Goal: Task Accomplishment & Management: Manage account settings

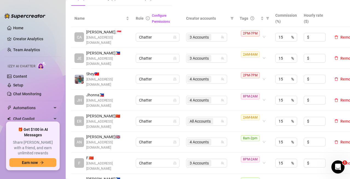
scroll to position [110, 0]
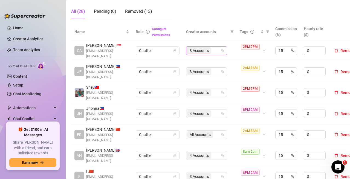
click at [215, 51] on div "3 Accounts" at bounding box center [203, 51] width 33 height 8
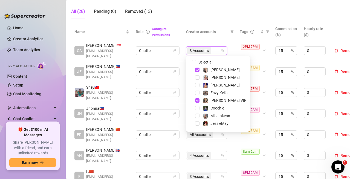
drag, startPoint x: 197, startPoint y: 68, endPoint x: 200, endPoint y: 97, distance: 29.2
click at [197, 69] on span "Select tree node" at bounding box center [197, 70] width 4 height 4
click at [199, 99] on span "Select tree node" at bounding box center [197, 100] width 4 height 4
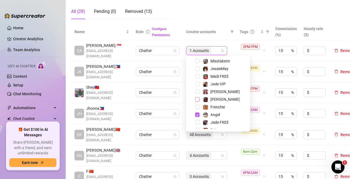
scroll to position [68, 0]
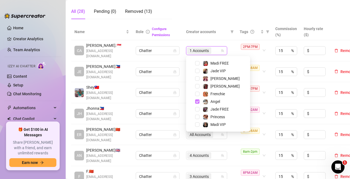
click at [198, 101] on span "Select tree node" at bounding box center [197, 101] width 4 height 4
drag, startPoint x: 226, startPoint y: 38, endPoint x: 236, endPoint y: 92, distance: 54.5
click at [226, 38] on th "Creator accounts" at bounding box center [210, 32] width 54 height 17
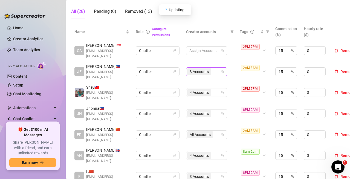
click at [217, 71] on div "3 Accounts" at bounding box center [203, 72] width 33 height 8
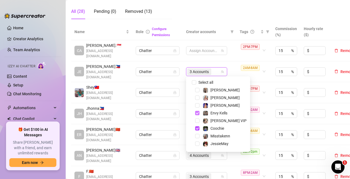
click at [198, 113] on span "Select tree node" at bounding box center [197, 113] width 4 height 4
click at [197, 127] on span "Select tree node" at bounding box center [197, 128] width 4 height 4
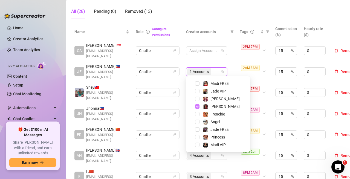
click at [196, 106] on span "Select tree node" at bounding box center [197, 106] width 4 height 4
click at [254, 73] on div "2AM-8AM" at bounding box center [251, 72] width 21 height 14
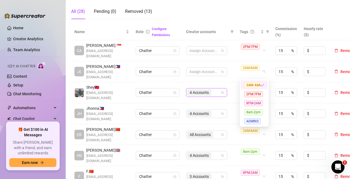
click at [220, 91] on div "4 Accounts" at bounding box center [203, 93] width 33 height 8
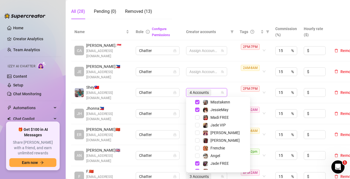
scroll to position [55, 0]
click at [196, 102] on span "Select tree node" at bounding box center [197, 102] width 4 height 4
click at [197, 108] on span "Select tree node" at bounding box center [197, 109] width 4 height 4
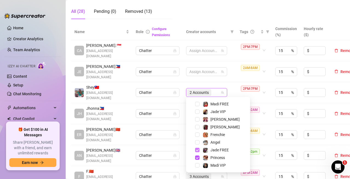
click at [198, 150] on span "Select tree node" at bounding box center [197, 150] width 4 height 4
drag, startPoint x: 199, startPoint y: 156, endPoint x: 212, endPoint y: 131, distance: 29.0
click at [199, 156] on span "Select tree node" at bounding box center [197, 158] width 4 height 4
click at [233, 91] on td "Assign Accounts" at bounding box center [210, 92] width 54 height 21
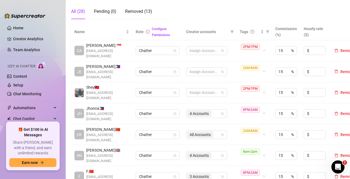
scroll to position [137, 0]
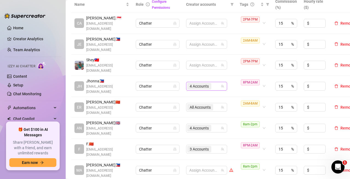
click at [215, 86] on div "4 Accounts" at bounding box center [203, 86] width 33 height 8
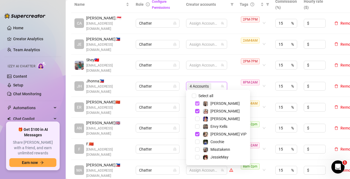
click at [197, 104] on span "Select tree node" at bounding box center [197, 103] width 4 height 4
click at [196, 110] on span "Select tree node" at bounding box center [197, 111] width 4 height 4
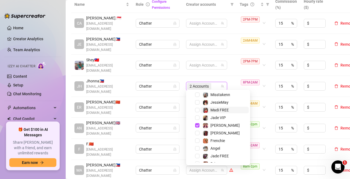
scroll to position [27, 0]
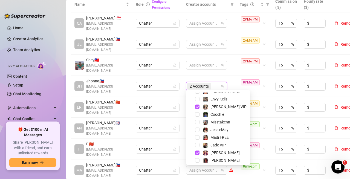
click at [199, 107] on span "Select tree node" at bounding box center [197, 107] width 4 height 4
click at [197, 150] on div "Phoebe" at bounding box center [218, 153] width 61 height 7
click at [197, 154] on span "Select tree node" at bounding box center [197, 153] width 4 height 4
click at [231, 84] on td "Assign Accounts" at bounding box center [210, 86] width 54 height 21
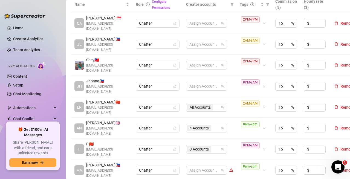
scroll to position [164, 0]
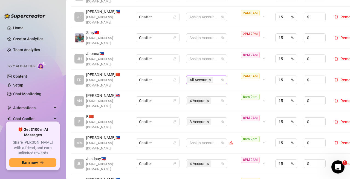
click at [219, 76] on div "All Accounts" at bounding box center [203, 80] width 33 height 8
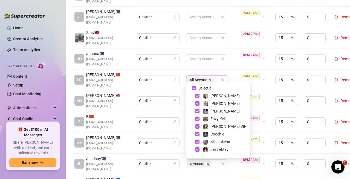
drag, startPoint x: 196, startPoint y: 88, endPoint x: 213, endPoint y: 81, distance: 18.8
click at [196, 88] on input "Select all" at bounding box center [194, 88] width 4 height 4
checkbox input "false"
click at [236, 71] on td "Assign Accounts" at bounding box center [210, 80] width 54 height 21
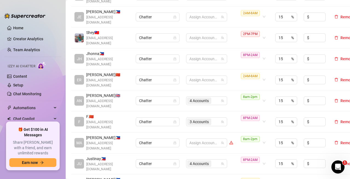
scroll to position [192, 0]
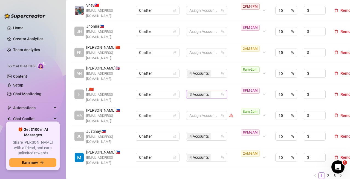
click at [216, 91] on div "3 Accounts" at bounding box center [203, 95] width 33 height 8
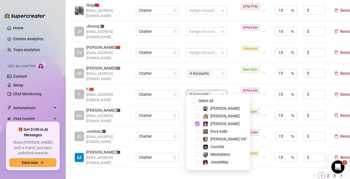
click at [196, 123] on span "Select tree node" at bounding box center [197, 124] width 4 height 4
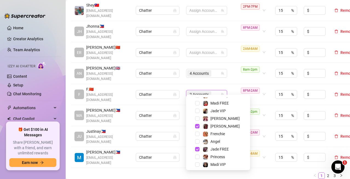
scroll to position [68, 0]
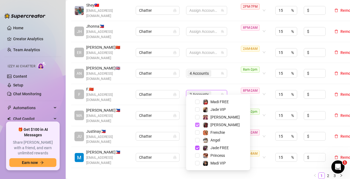
click at [199, 124] on span "Select tree node" at bounding box center [197, 125] width 4 height 4
click at [196, 147] on span "Select tree node" at bounding box center [197, 148] width 4 height 4
click at [229, 84] on td "Assign Accounts" at bounding box center [210, 94] width 54 height 21
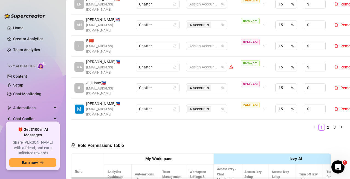
scroll to position [247, 0]
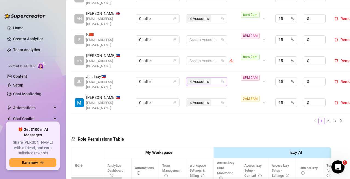
click at [216, 78] on div "4 Accounts" at bounding box center [203, 82] width 33 height 8
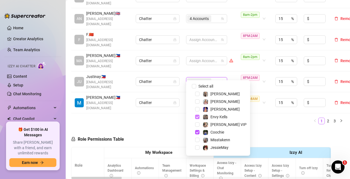
click at [198, 117] on span "Select tree node" at bounding box center [197, 117] width 4 height 4
click at [196, 133] on span "Select tree node" at bounding box center [197, 132] width 4 height 4
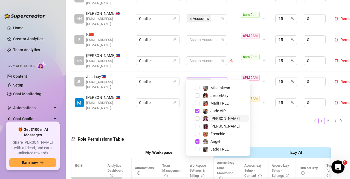
scroll to position [55, 0]
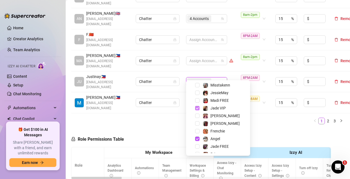
click at [198, 109] on span "Select tree node" at bounding box center [197, 108] width 4 height 4
click at [197, 137] on span "Select tree node" at bounding box center [197, 139] width 4 height 4
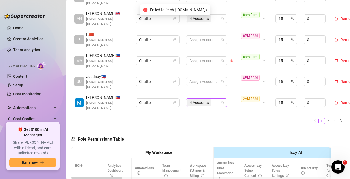
click at [213, 99] on input "search" at bounding box center [213, 102] width 1 height 7
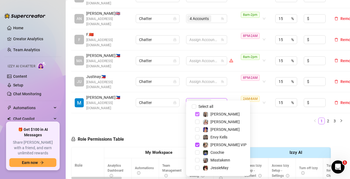
click at [198, 112] on span "Select tree node" at bounding box center [197, 114] width 4 height 4
click at [195, 145] on span "Select tree node" at bounding box center [197, 145] width 4 height 4
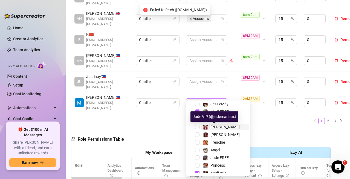
scroll to position [68, 0]
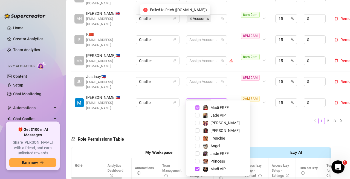
click at [199, 107] on span "Select tree node" at bounding box center [197, 108] width 4 height 4
click at [196, 171] on span "Select tree node" at bounding box center [197, 169] width 4 height 4
click at [255, 109] on div "Name Role Configure Permissions Creator accounts Tags Commission (%) Hourly rat…" at bounding box center [208, 6] width 274 height 238
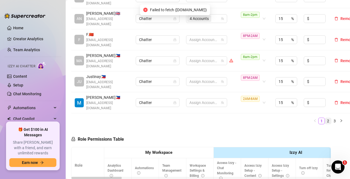
click at [326, 118] on link "2" at bounding box center [329, 121] width 6 height 6
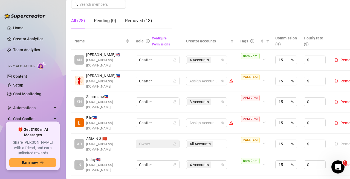
scroll to position [110, 0]
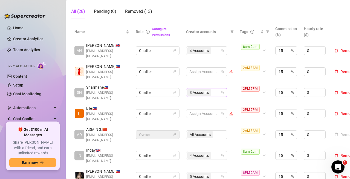
click at [217, 91] on div "3 Accounts" at bounding box center [203, 93] width 33 height 8
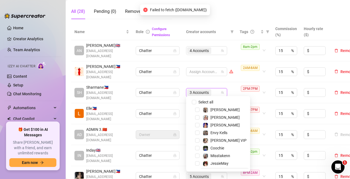
scroll to position [55, 0]
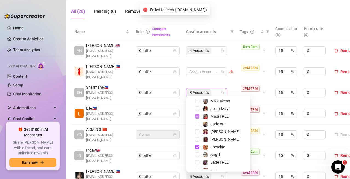
click at [196, 116] on span "Select tree node" at bounding box center [197, 116] width 4 height 4
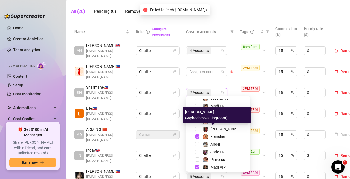
scroll to position [68, 0]
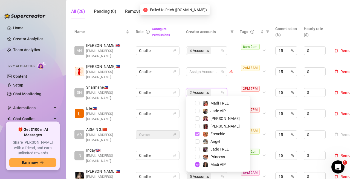
click at [198, 132] on span "Select tree node" at bounding box center [197, 134] width 4 height 4
click at [198, 164] on span "Select tree node" at bounding box center [197, 165] width 4 height 4
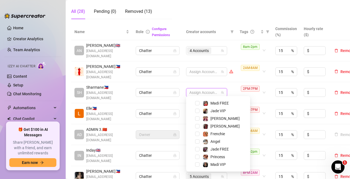
click at [233, 93] on td "Assign Accounts" at bounding box center [210, 92] width 54 height 21
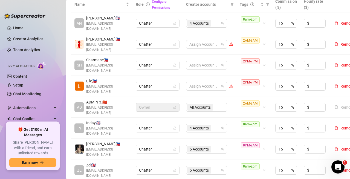
scroll to position [164, 0]
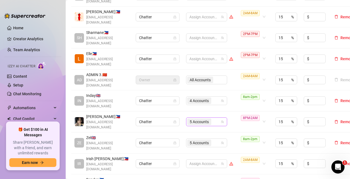
click at [213, 119] on input "search" at bounding box center [213, 122] width 1 height 7
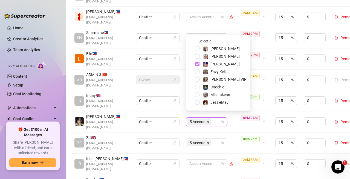
click at [198, 64] on span "Select tree node" at bounding box center [197, 64] width 4 height 4
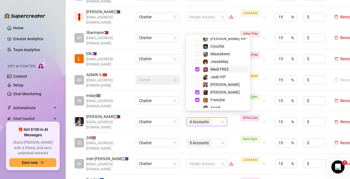
scroll to position [55, 0]
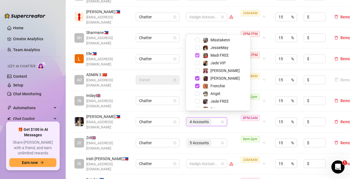
click at [198, 56] on span "Select tree node" at bounding box center [197, 55] width 4 height 4
click at [196, 78] on span "Select tree node" at bounding box center [197, 78] width 4 height 4
click at [198, 85] on span "Select tree node" at bounding box center [197, 86] width 4 height 4
click at [233, 122] on td "1 Accounts" at bounding box center [210, 122] width 54 height 21
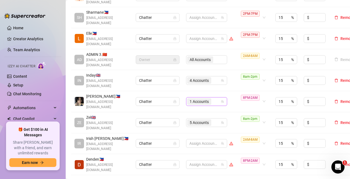
scroll to position [192, 0]
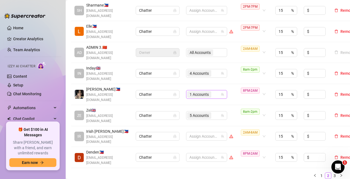
click at [216, 91] on div "1 Accounts" at bounding box center [203, 95] width 33 height 8
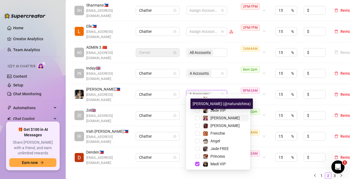
scroll to position [68, 0]
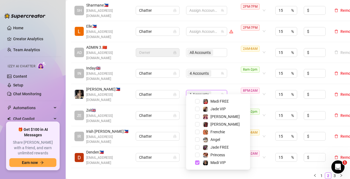
click at [198, 163] on span "Select tree node" at bounding box center [197, 163] width 4 height 4
click at [231, 85] on td "Assign Accounts" at bounding box center [210, 94] width 54 height 21
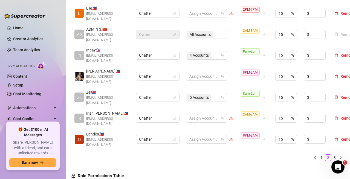
scroll to position [219, 0]
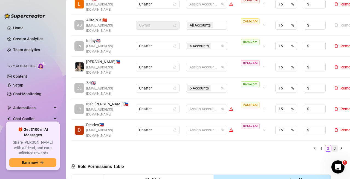
click at [332, 146] on link "3" at bounding box center [335, 149] width 6 height 6
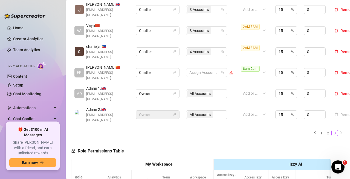
scroll to position [164, 0]
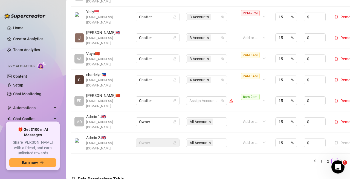
click at [214, 19] on td "3 Accounts" at bounding box center [210, 17] width 54 height 21
click at [214, 17] on div "3 Accounts" at bounding box center [203, 17] width 33 height 8
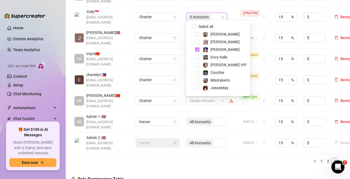
click at [198, 49] on span "Select tree node" at bounding box center [197, 49] width 4 height 4
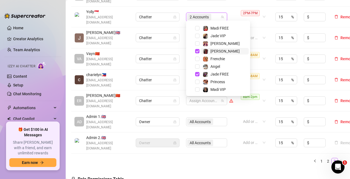
scroll to position [68, 0]
click at [198, 51] on span "Select tree node" at bounding box center [197, 51] width 4 height 4
click at [197, 75] on span "Select tree node" at bounding box center [197, 74] width 4 height 4
click at [239, 112] on td "Add or enter new" at bounding box center [255, 122] width 36 height 21
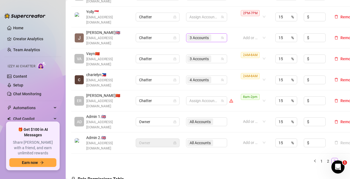
click at [217, 34] on div "3 Accounts" at bounding box center [203, 38] width 33 height 8
click at [232, 27] on td "1727664, 192973073, 195101057 3 Accounts" at bounding box center [210, 37] width 54 height 21
click at [217, 55] on div "3 Accounts" at bounding box center [203, 59] width 33 height 8
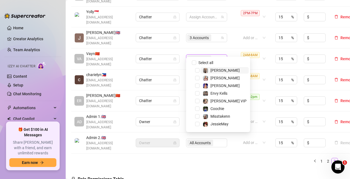
click at [229, 39] on td "3 Accounts" at bounding box center [210, 37] width 54 height 21
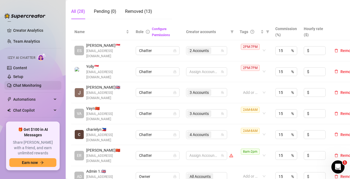
scroll to position [0, 0]
